Goal: Information Seeking & Learning: Learn about a topic

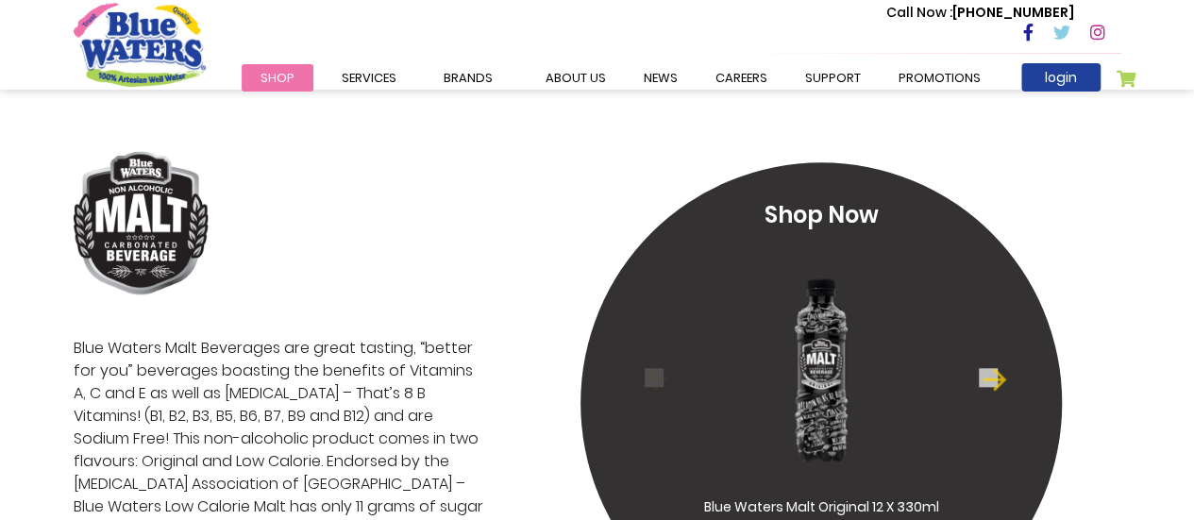
scroll to position [4437, 0]
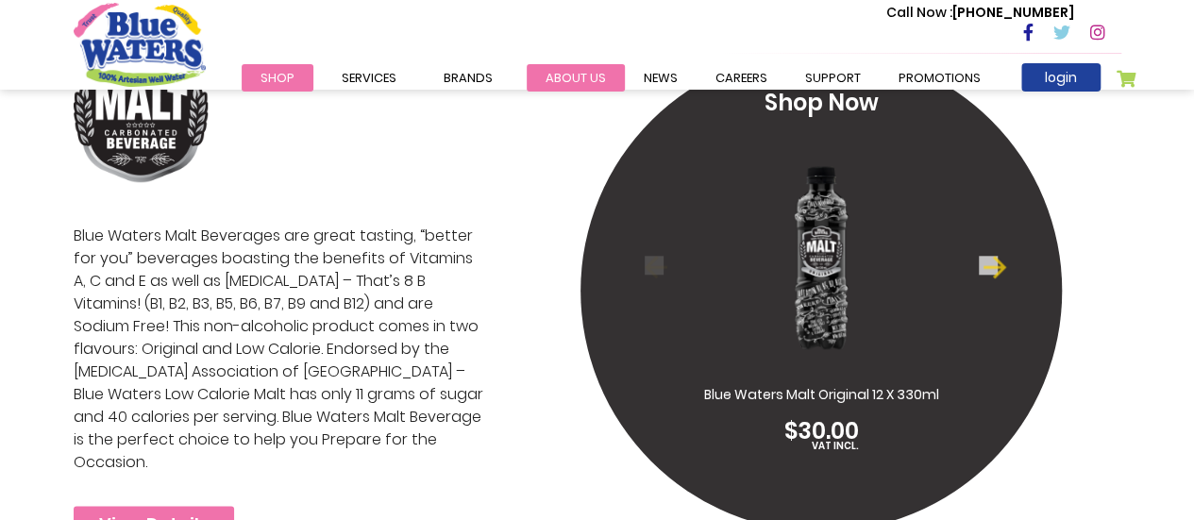
click at [578, 86] on link "about us" at bounding box center [576, 77] width 98 height 27
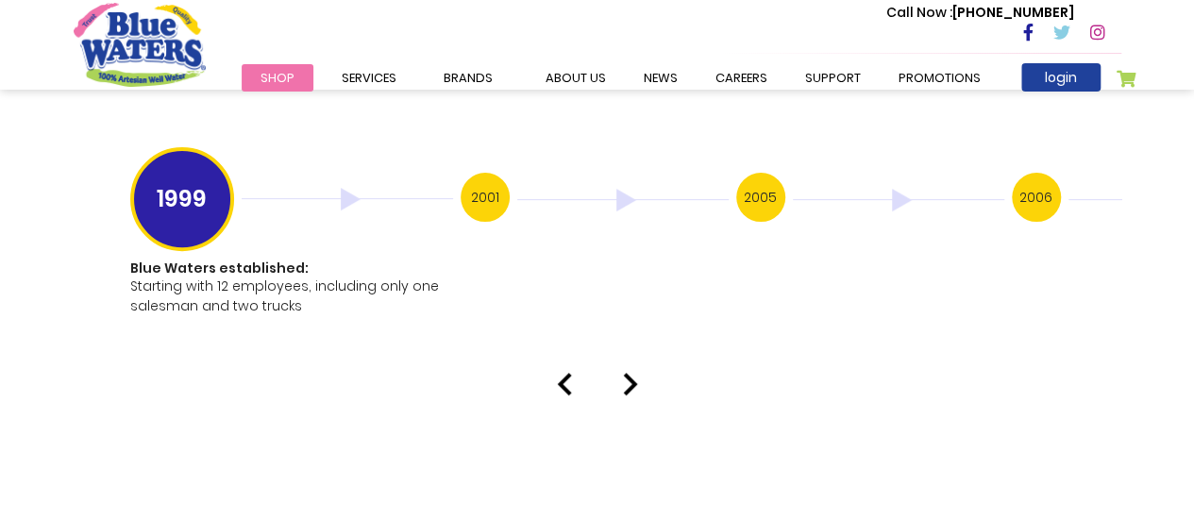
scroll to position [3776, 0]
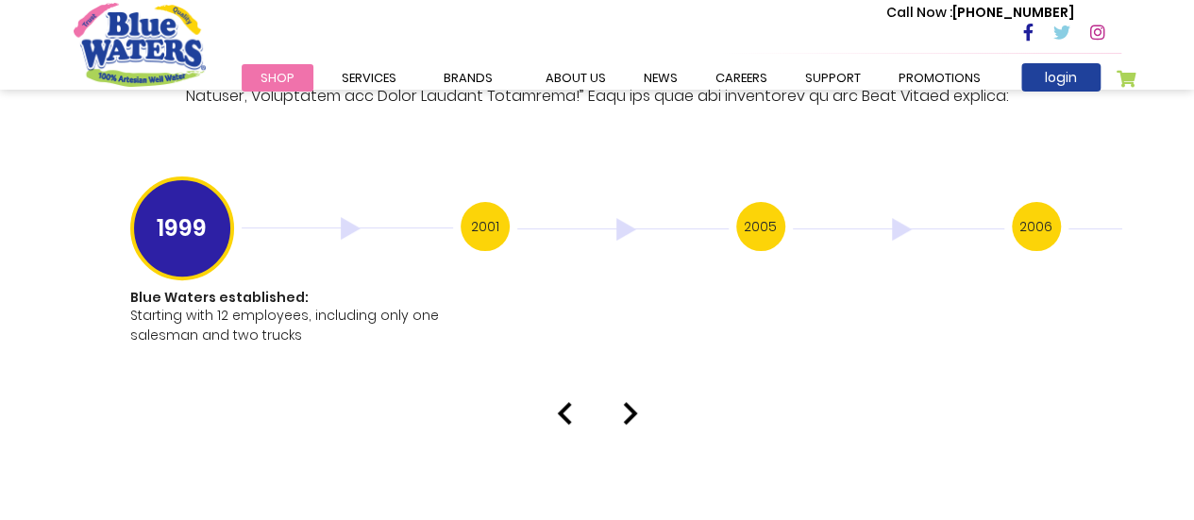
click at [633, 402] on img at bounding box center [630, 413] width 15 height 23
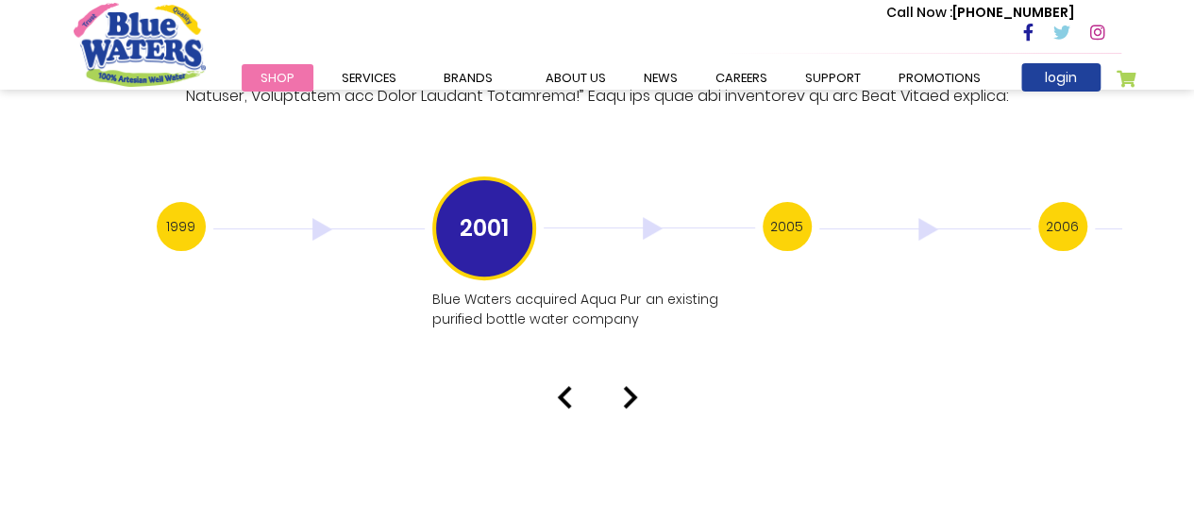
click at [630, 388] on img at bounding box center [630, 397] width 15 height 23
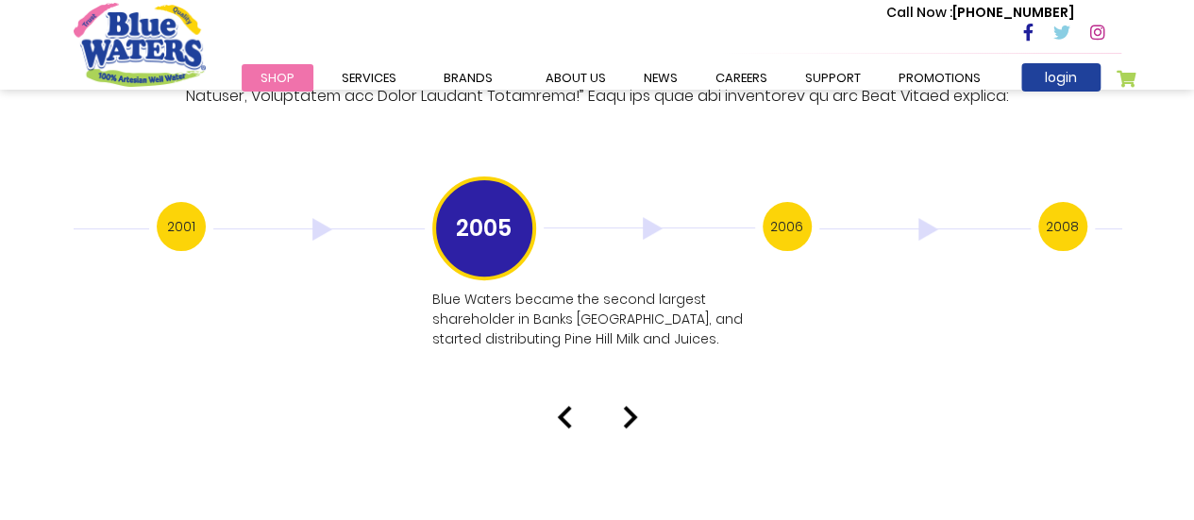
click at [630, 406] on img at bounding box center [630, 417] width 15 height 23
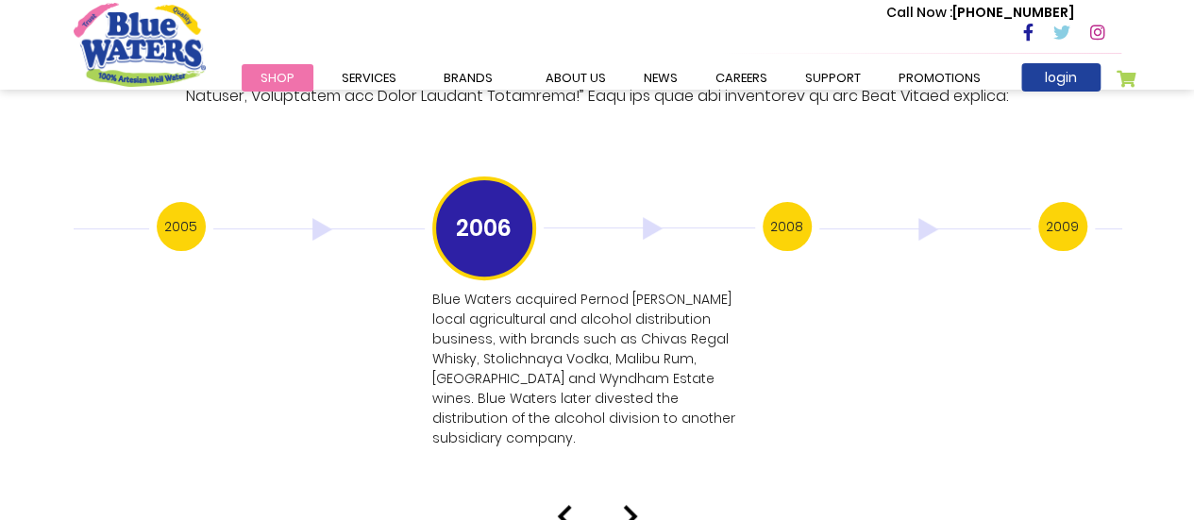
click at [630, 388] on p "Blue Waters acquired Pernod [PERSON_NAME] local agricultural and alcohol distri…" at bounding box center [591, 369] width 319 height 159
click at [627, 505] on img at bounding box center [630, 516] width 15 height 23
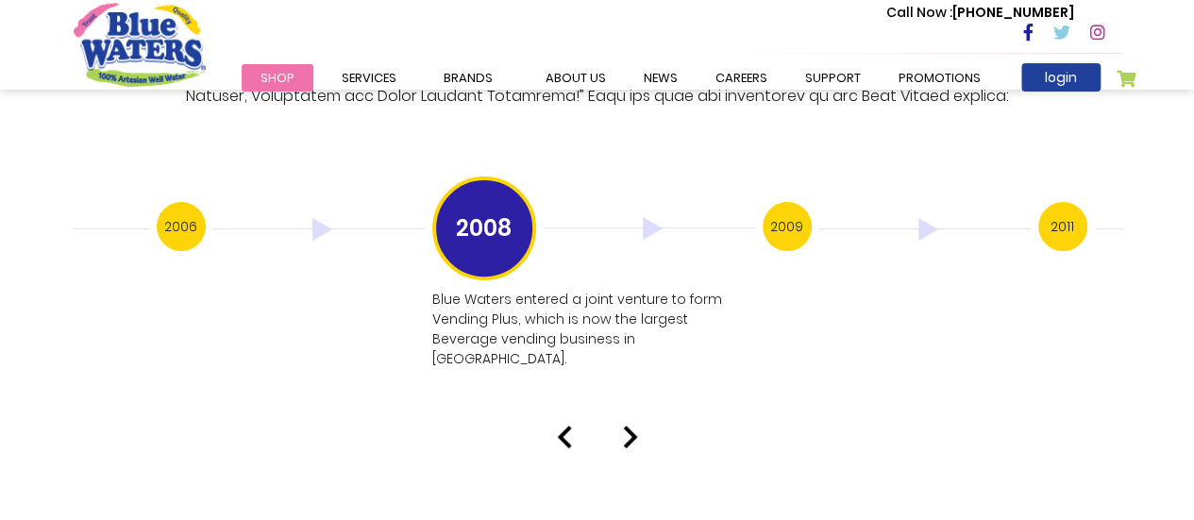
click at [629, 426] on img at bounding box center [630, 437] width 15 height 23
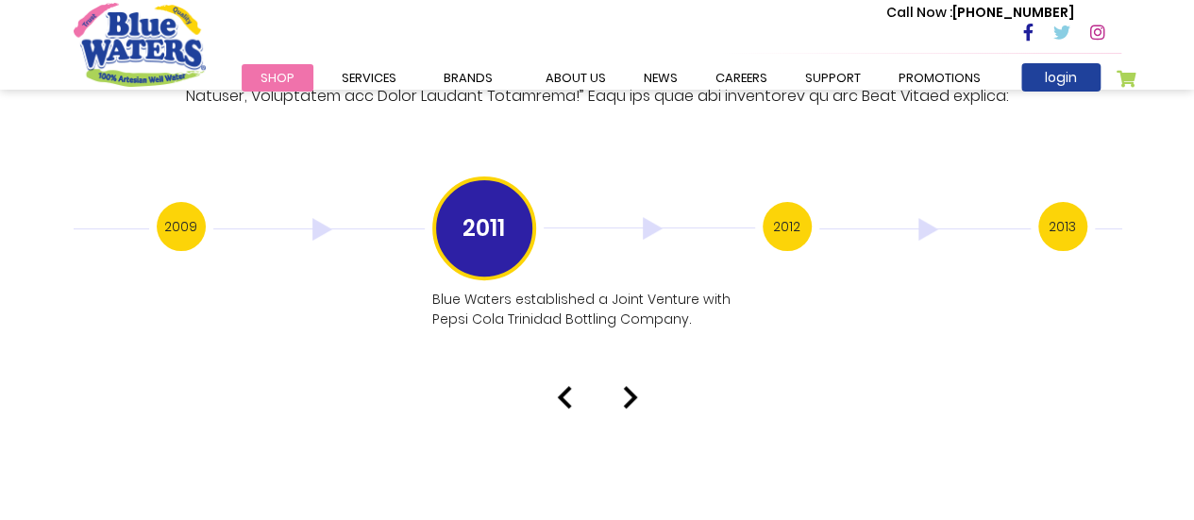
click at [634, 386] on img at bounding box center [630, 397] width 15 height 23
